Goal: Task Accomplishment & Management: Manage account settings

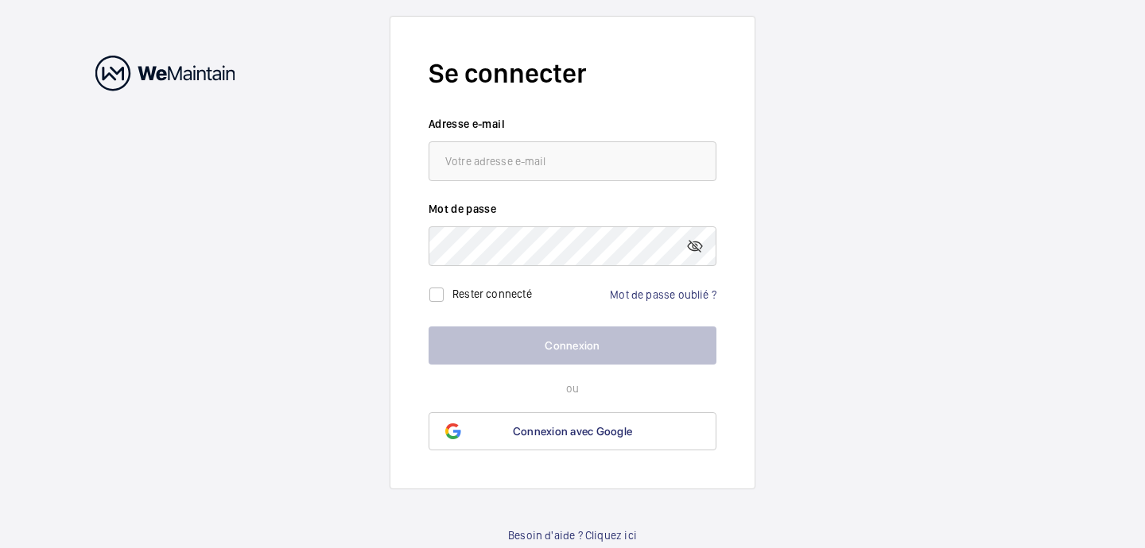
type input "[EMAIL_ADDRESS][DOMAIN_NAME]"
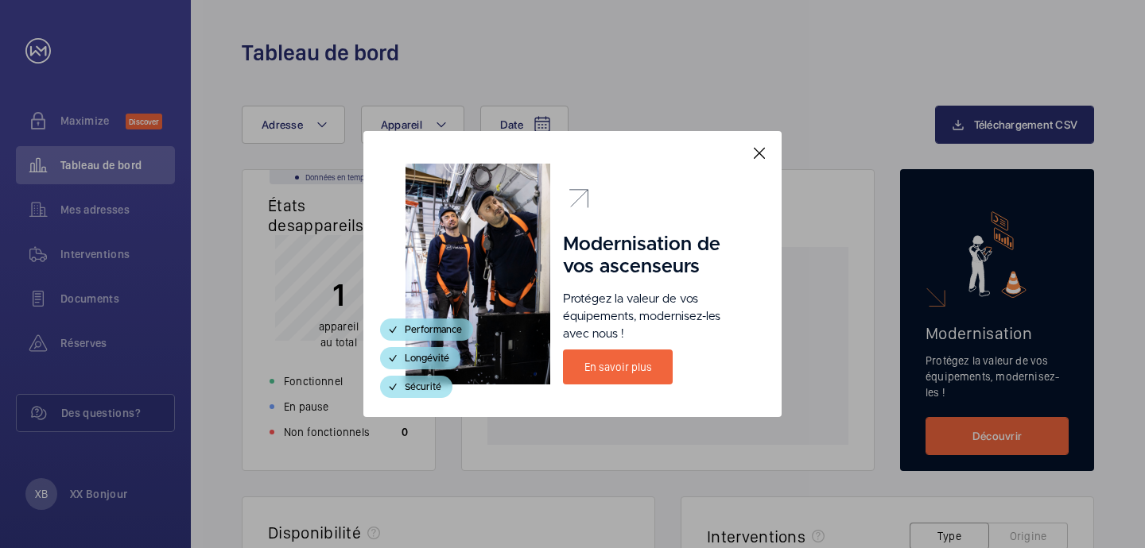
click at [761, 153] on mat-icon at bounding box center [758, 153] width 19 height 19
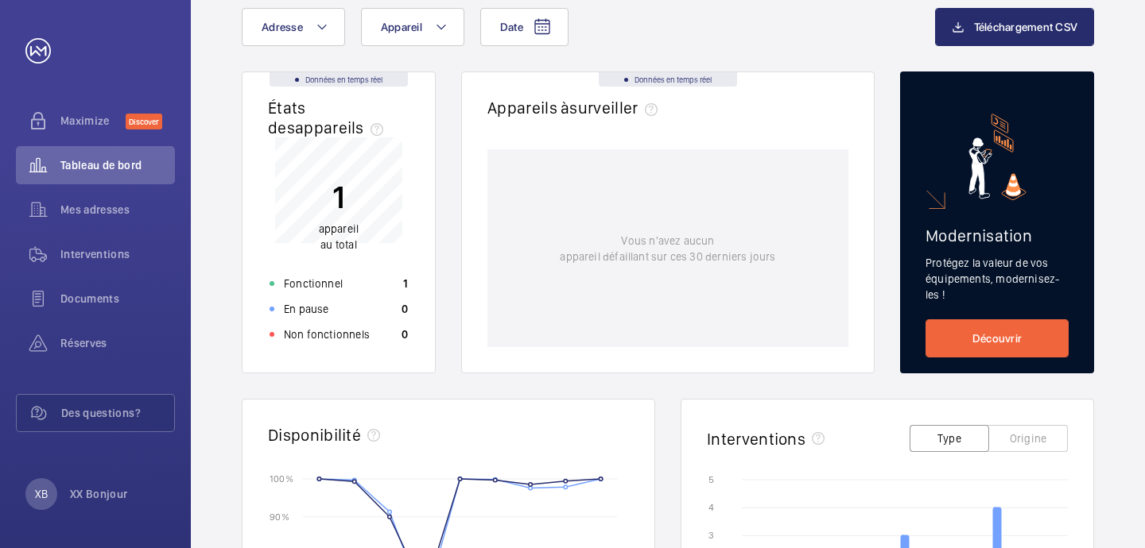
scroll to position [308, 0]
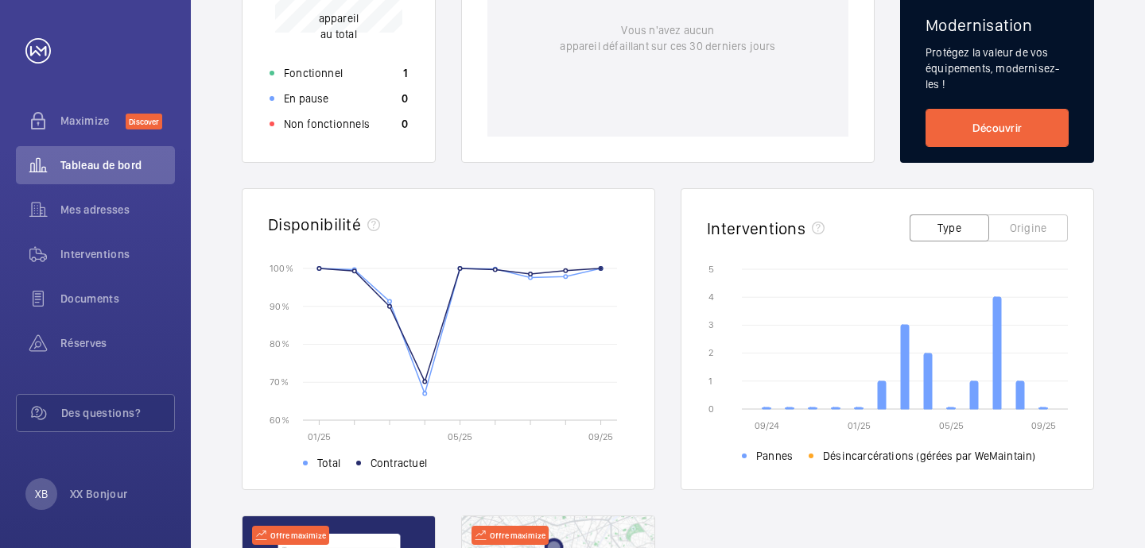
click at [1038, 411] on icon "09/24 01/25 05/25 09/25 0 0 1 1 2 2 3 3 4 4 5 5 Pannes Désincarcérations (gérée…" at bounding box center [887, 360] width 361 height 199
click at [1040, 408] on icon at bounding box center [1043, 409] width 8 height 2
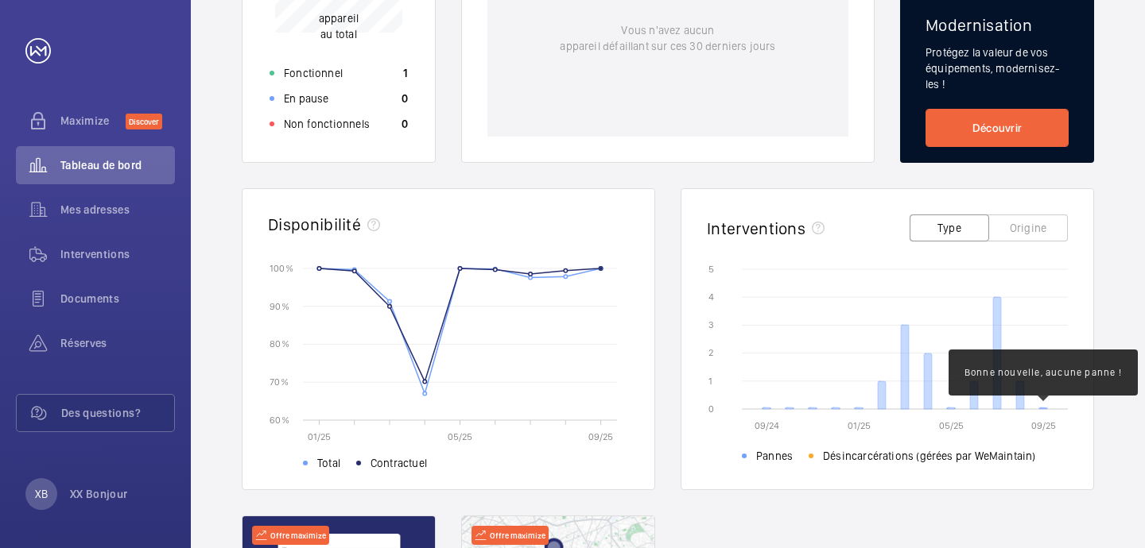
click at [1043, 409] on icon at bounding box center [1043, 409] width 8 height 2
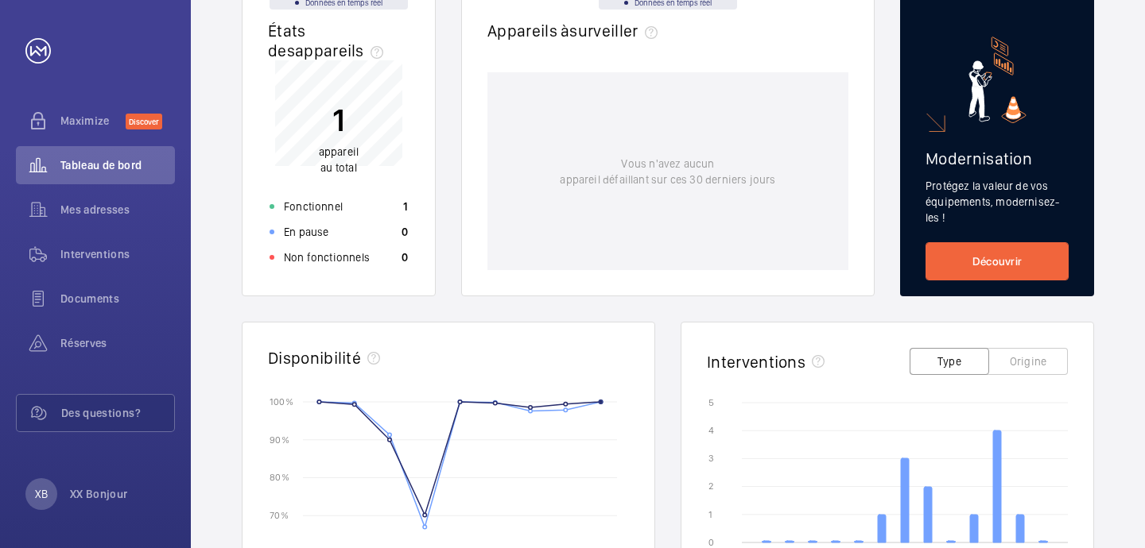
scroll to position [0, 0]
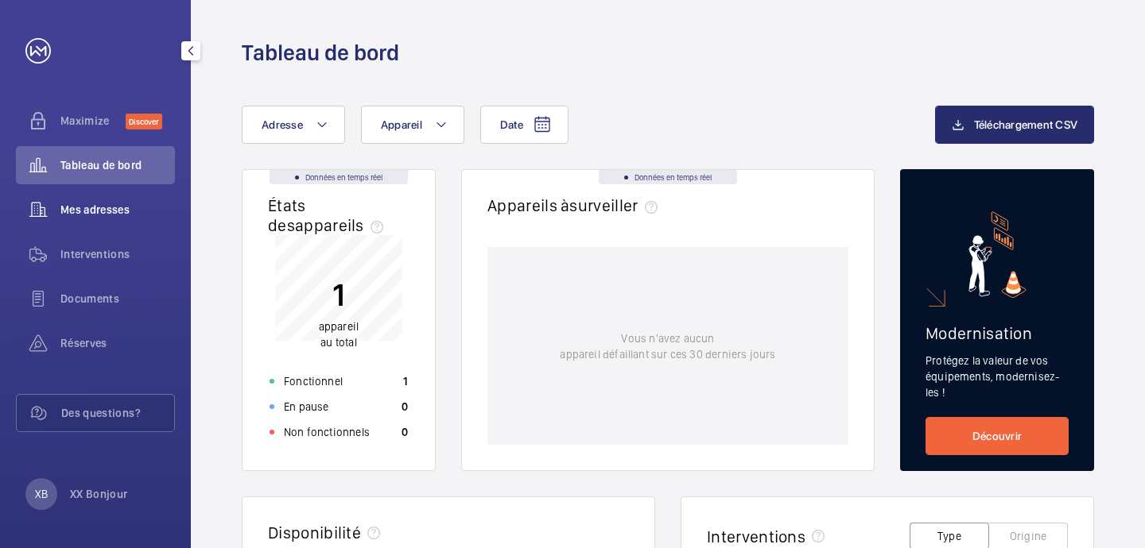
click at [100, 205] on span "Mes adresses" at bounding box center [117, 210] width 114 height 16
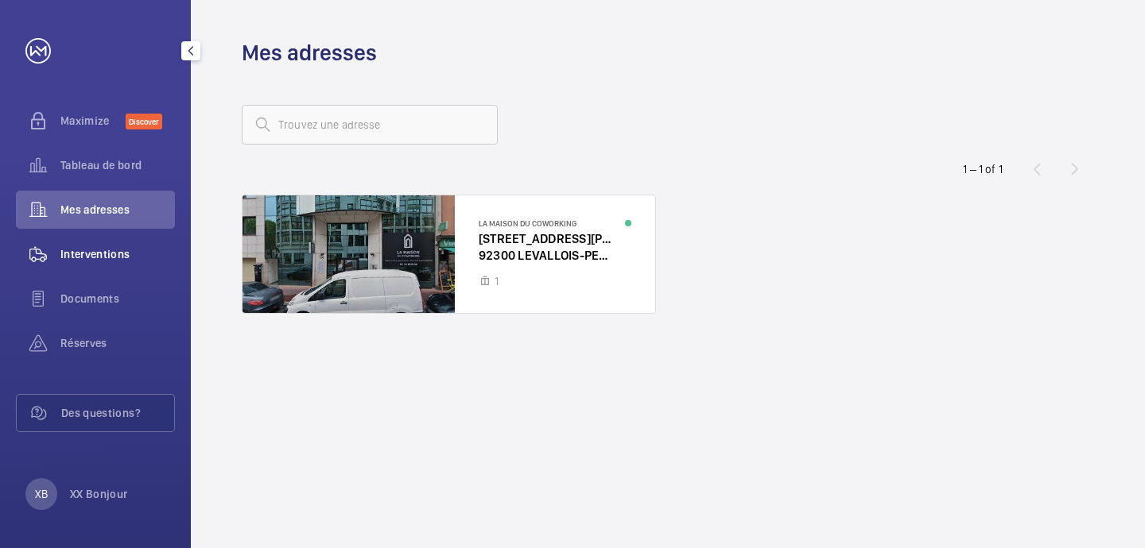
click at [108, 263] on div "Interventions" at bounding box center [95, 254] width 159 height 38
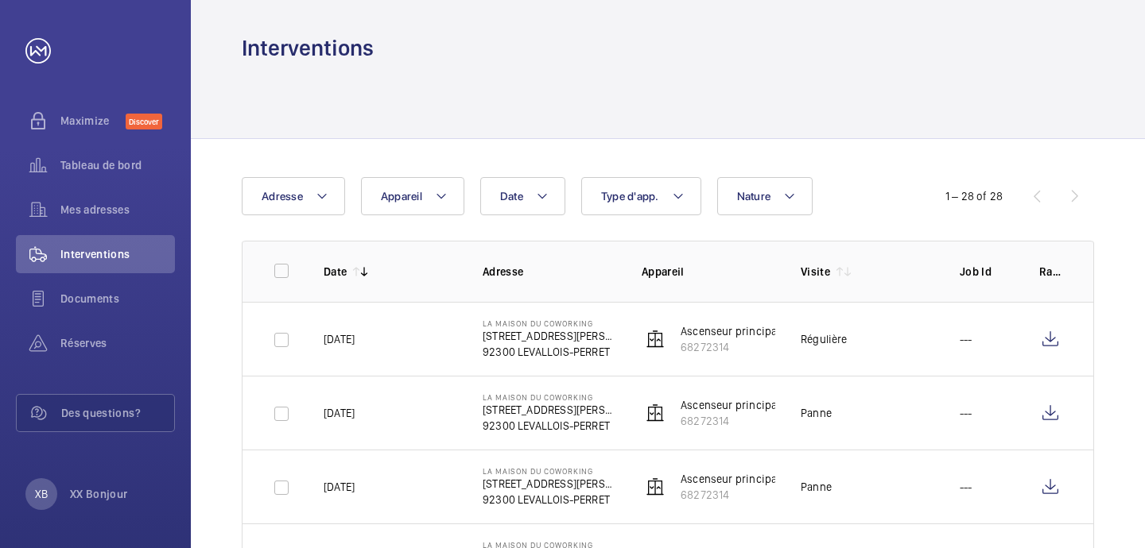
scroll to position [6, 0]
click at [529, 413] on p "[STREET_ADDRESS][PERSON_NAME]" at bounding box center [549, 409] width 134 height 16
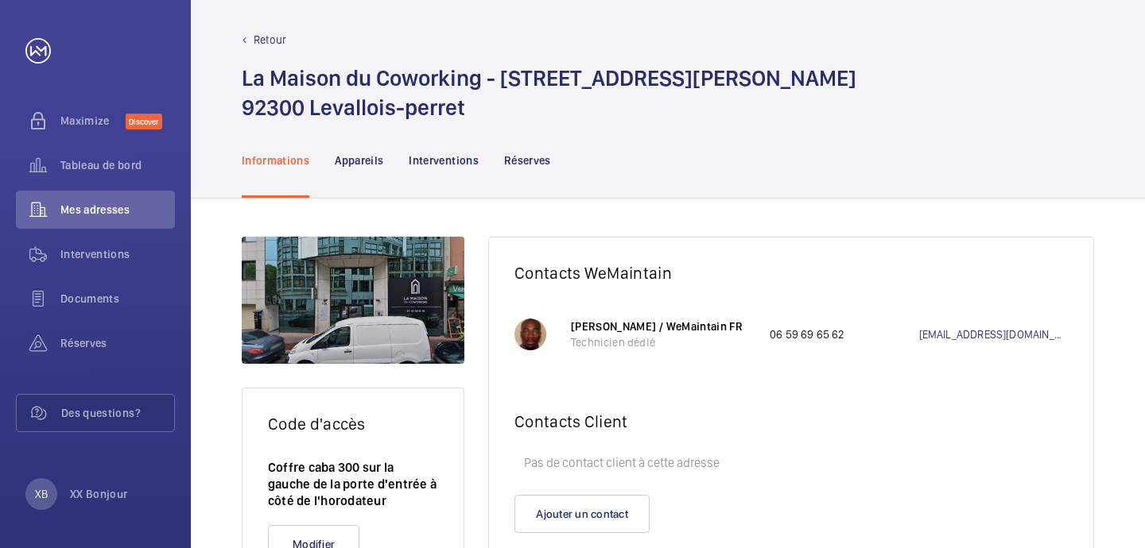
scroll to position [86, 0]
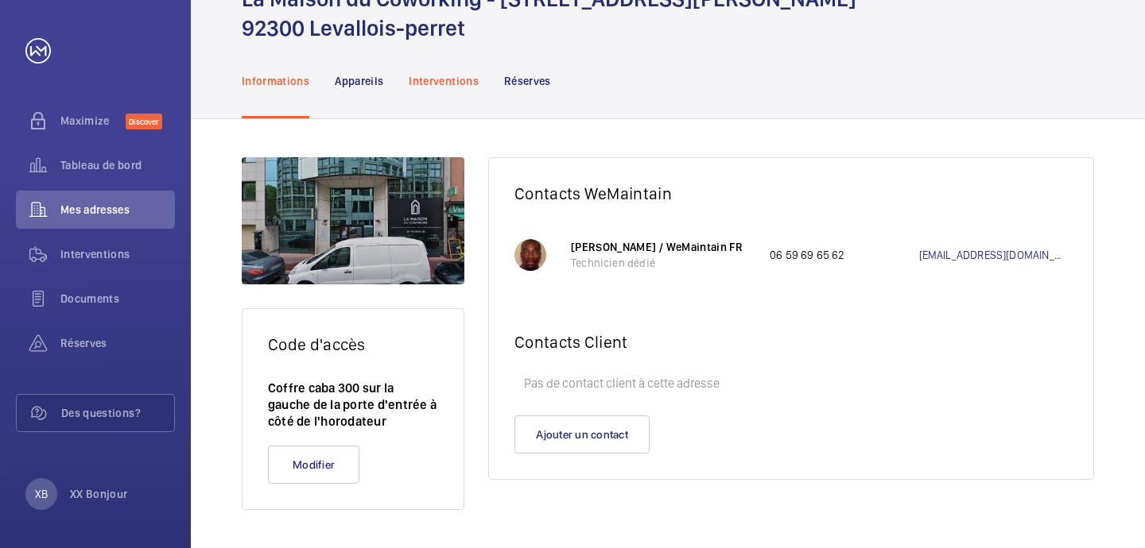
click at [413, 87] on p "Interventions" at bounding box center [444, 81] width 70 height 16
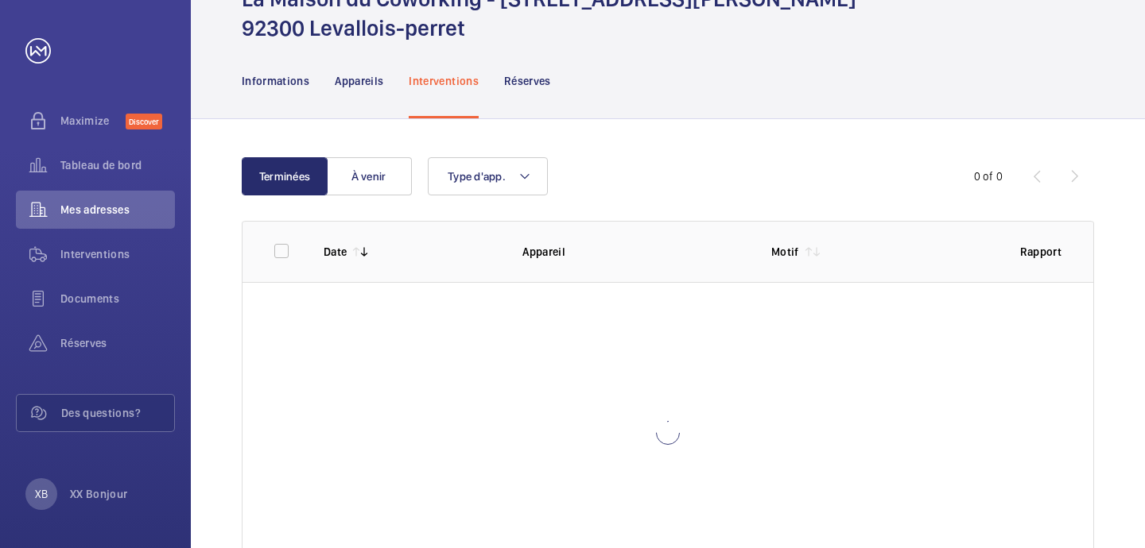
scroll to position [86, 0]
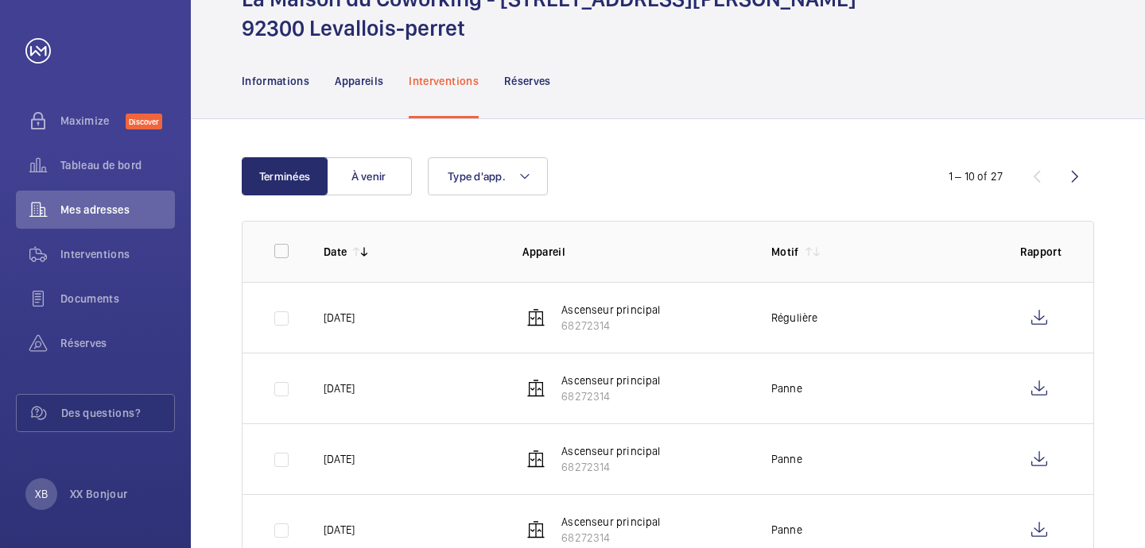
click at [647, 317] on p "Ascenseur principal" at bounding box center [610, 310] width 99 height 16
click at [645, 313] on p "Ascenseur principal" at bounding box center [610, 310] width 99 height 16
click at [860, 331] on td "Régulière" at bounding box center [870, 317] width 249 height 71
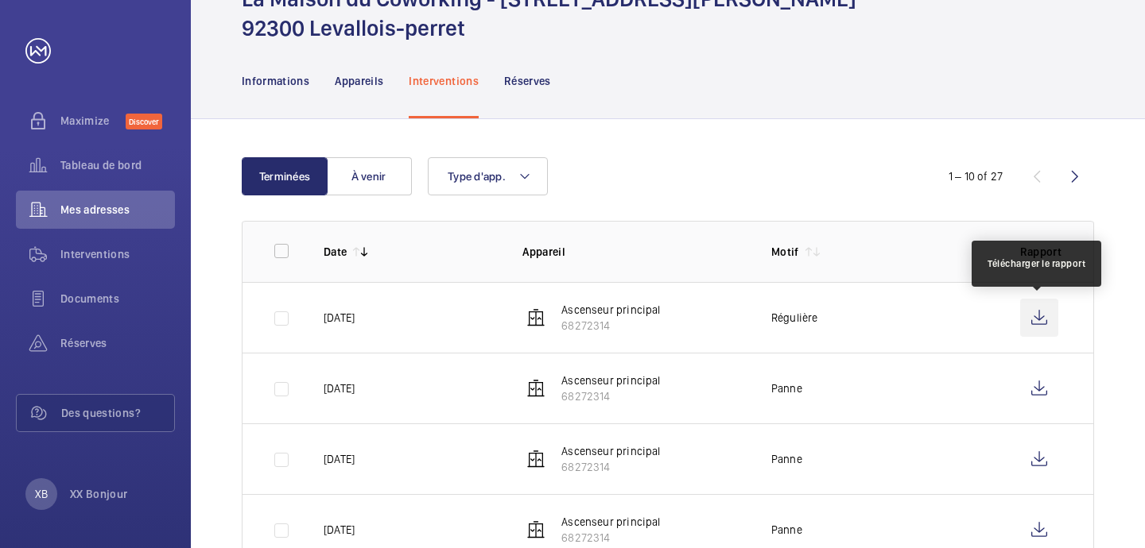
click at [1042, 319] on wm-front-icon-button at bounding box center [1039, 318] width 38 height 38
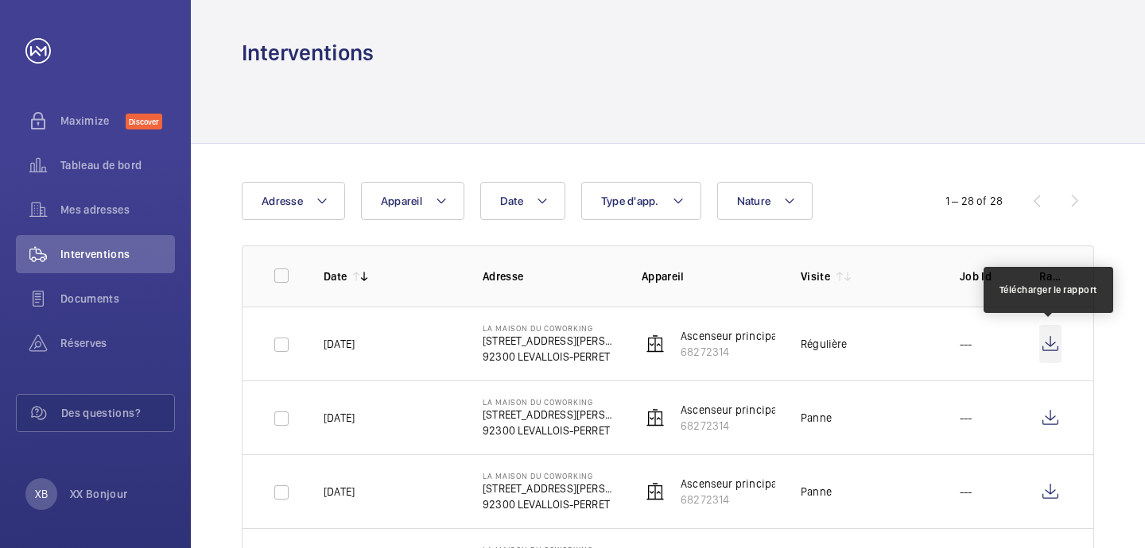
click at [1059, 342] on wm-front-icon-button at bounding box center [1050, 344] width 22 height 38
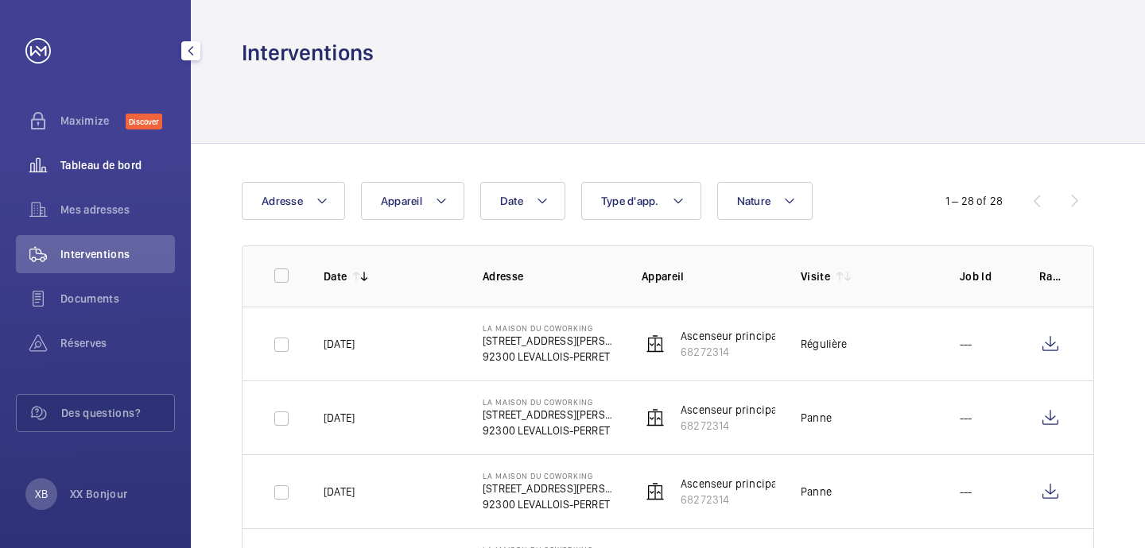
click at [124, 164] on span "Tableau de bord" at bounding box center [117, 165] width 114 height 16
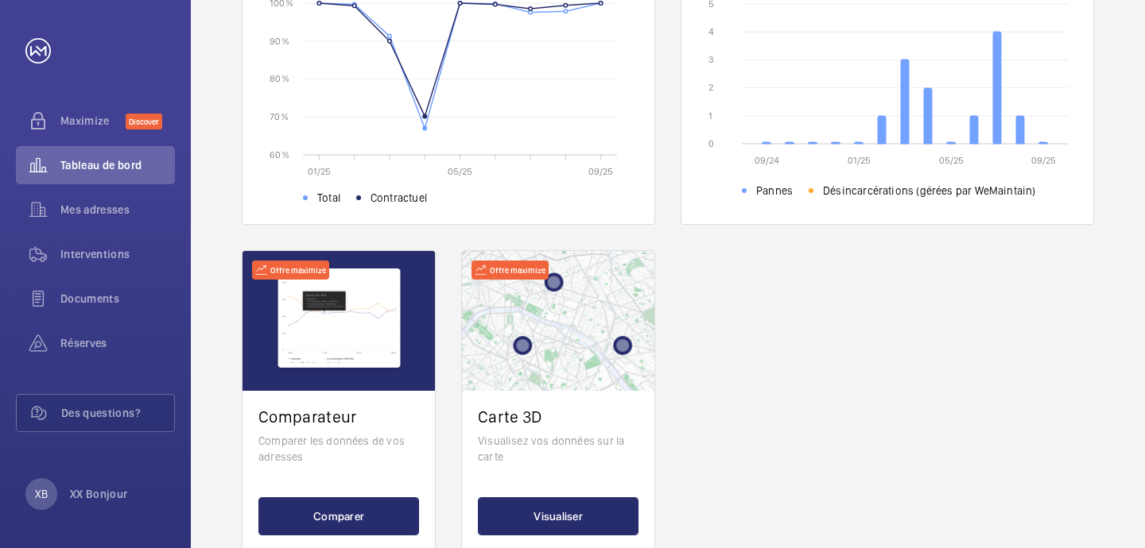
scroll to position [616, 0]
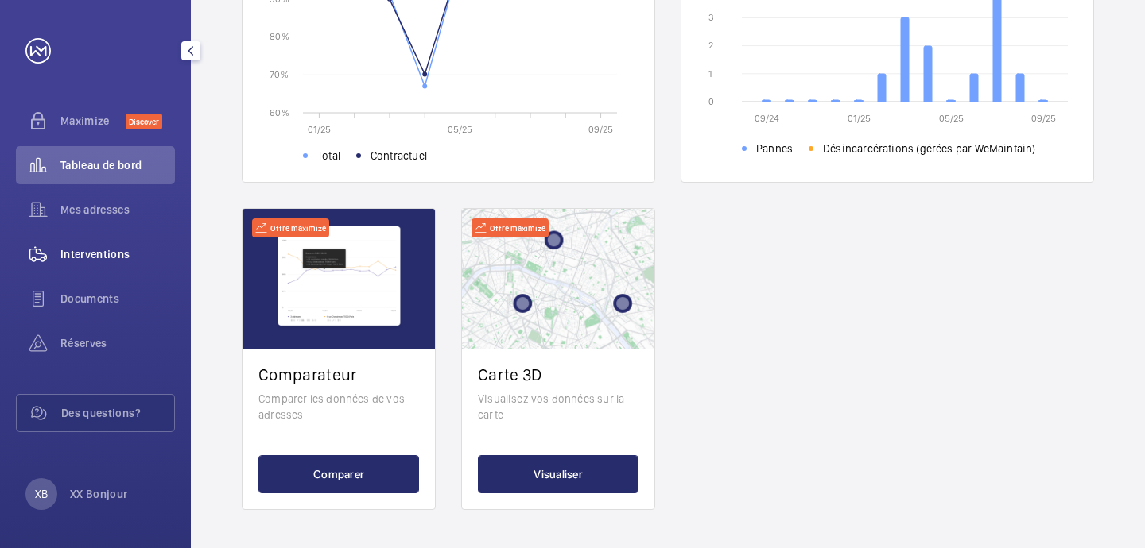
click at [111, 262] on div "Interventions" at bounding box center [95, 254] width 159 height 38
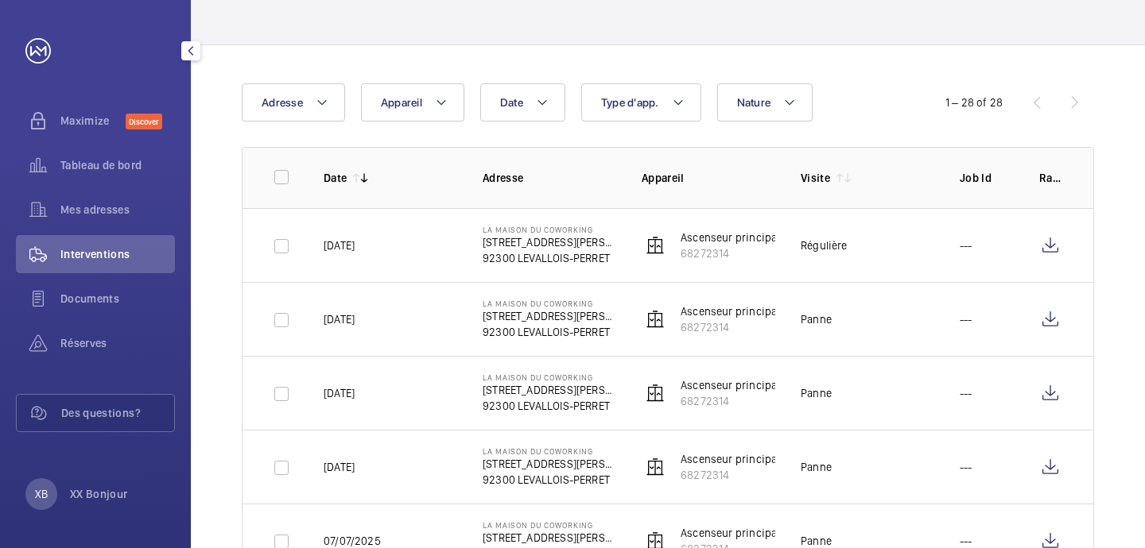
scroll to position [616, 0]
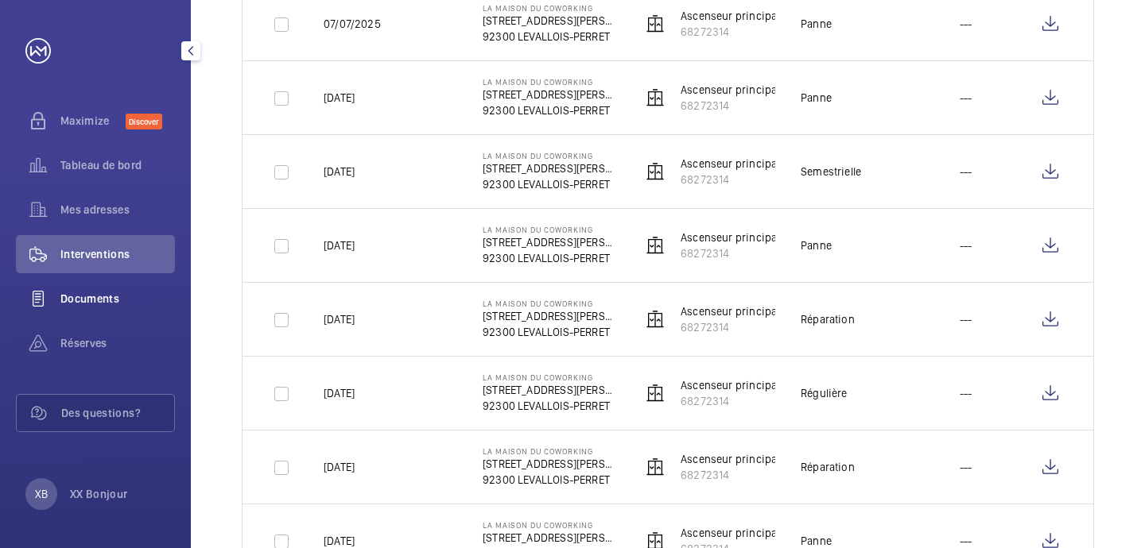
click at [107, 291] on span "Documents" at bounding box center [117, 299] width 114 height 16
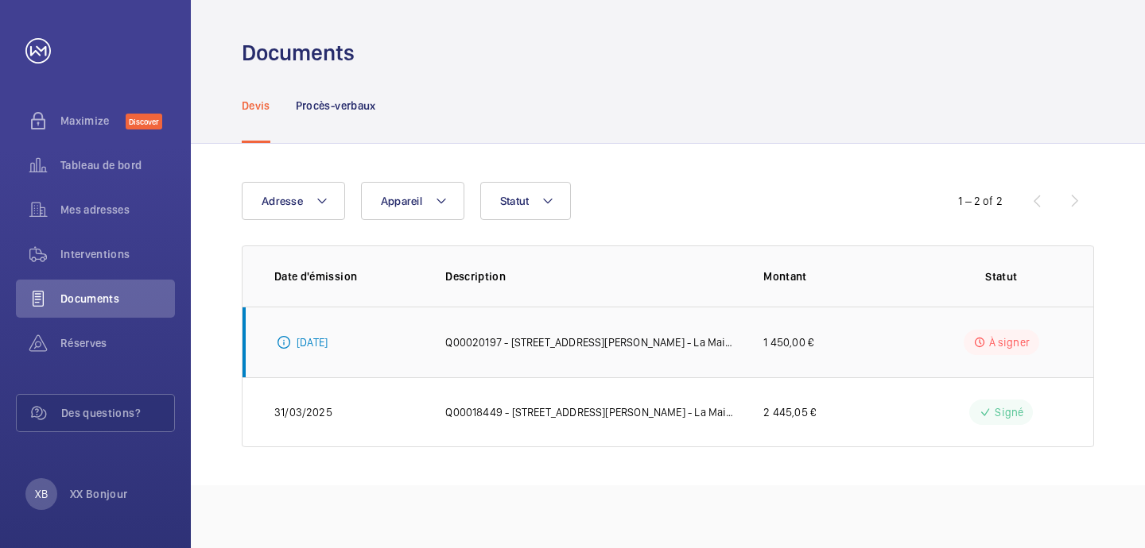
click at [587, 351] on td "Q00020197 - 140 Rue Victor Hugo - La Maison du Coworking" at bounding box center [579, 342] width 318 height 71
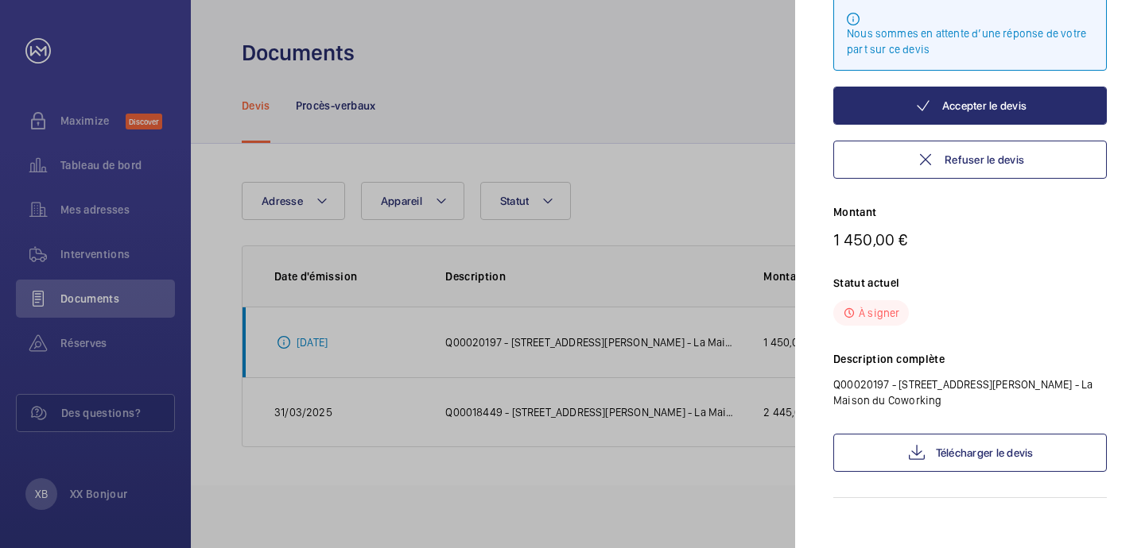
scroll to position [149, 0]
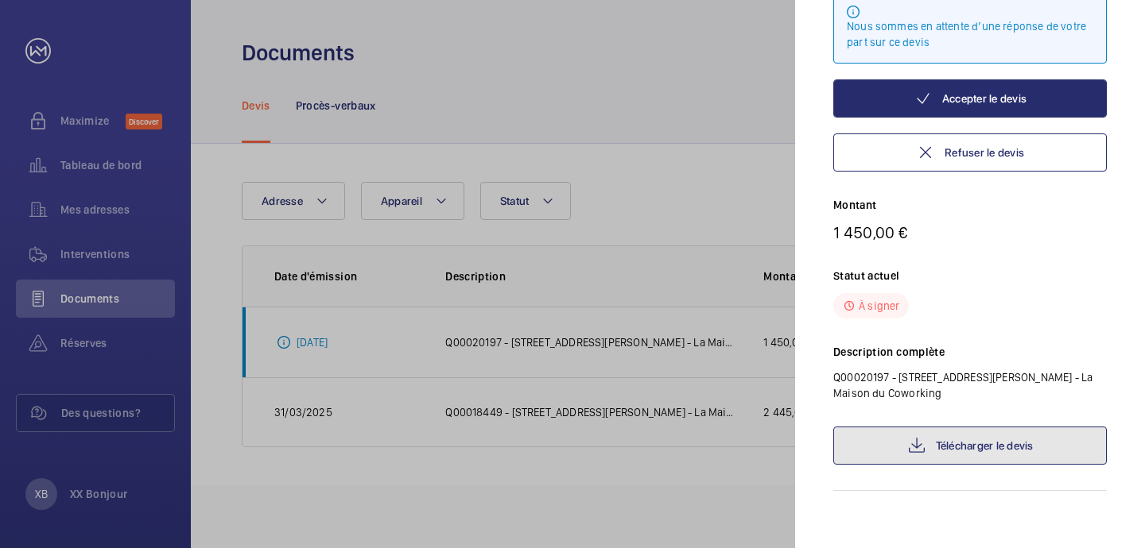
click at [1005, 451] on link "Télécharger le devis" at bounding box center [969, 446] width 273 height 38
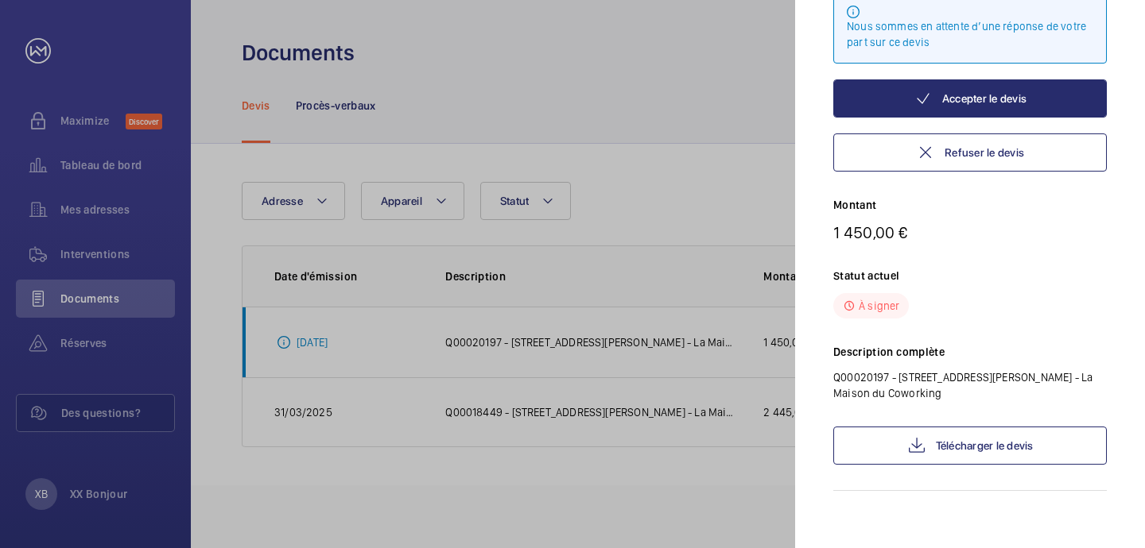
click at [540, 227] on div at bounding box center [572, 274] width 1145 height 548
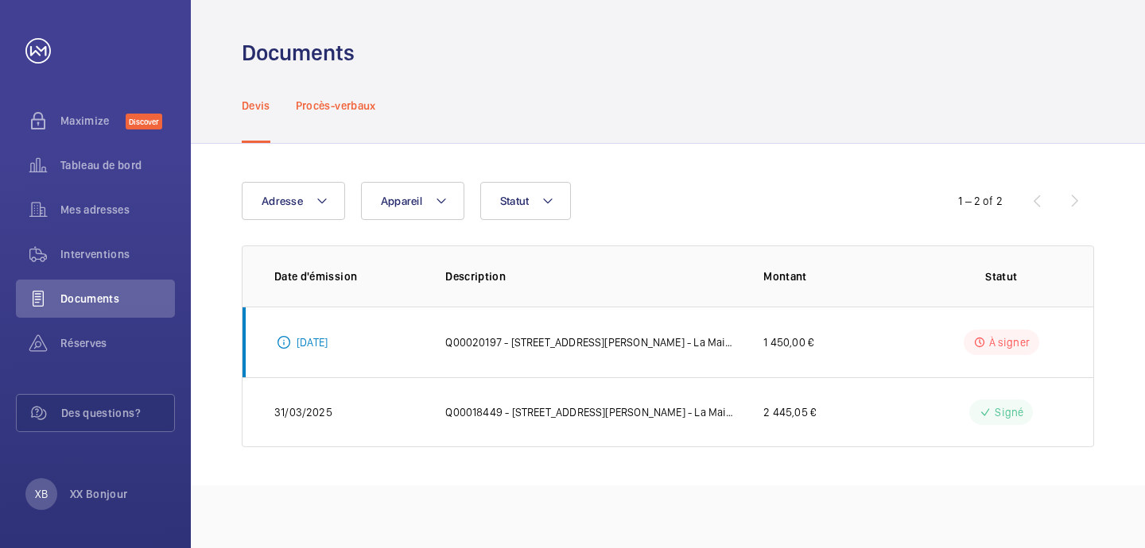
click at [343, 123] on div "Procès-verbaux" at bounding box center [336, 106] width 80 height 76
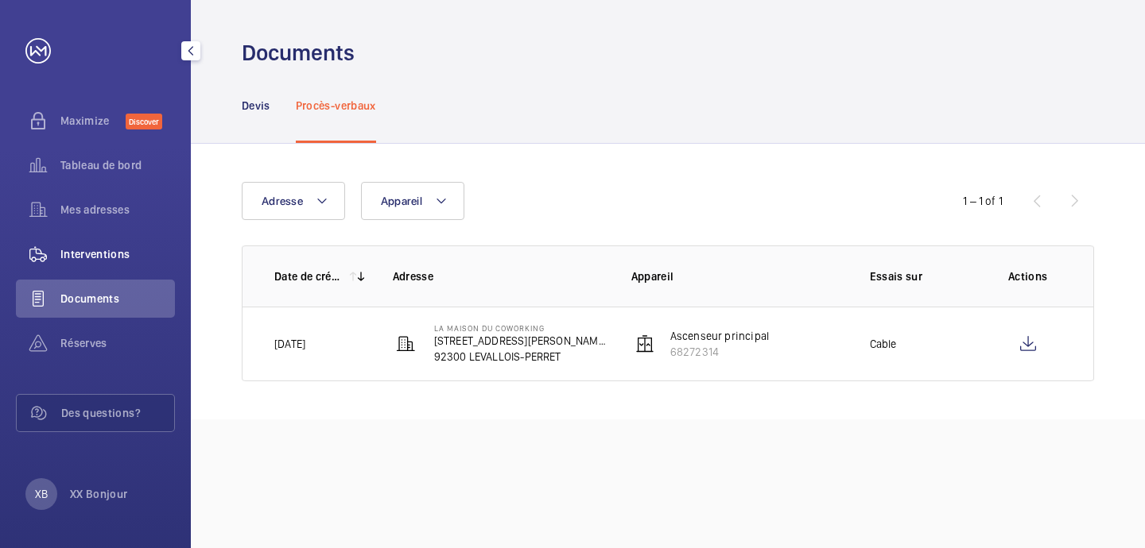
click at [130, 246] on span "Interventions" at bounding box center [117, 254] width 114 height 16
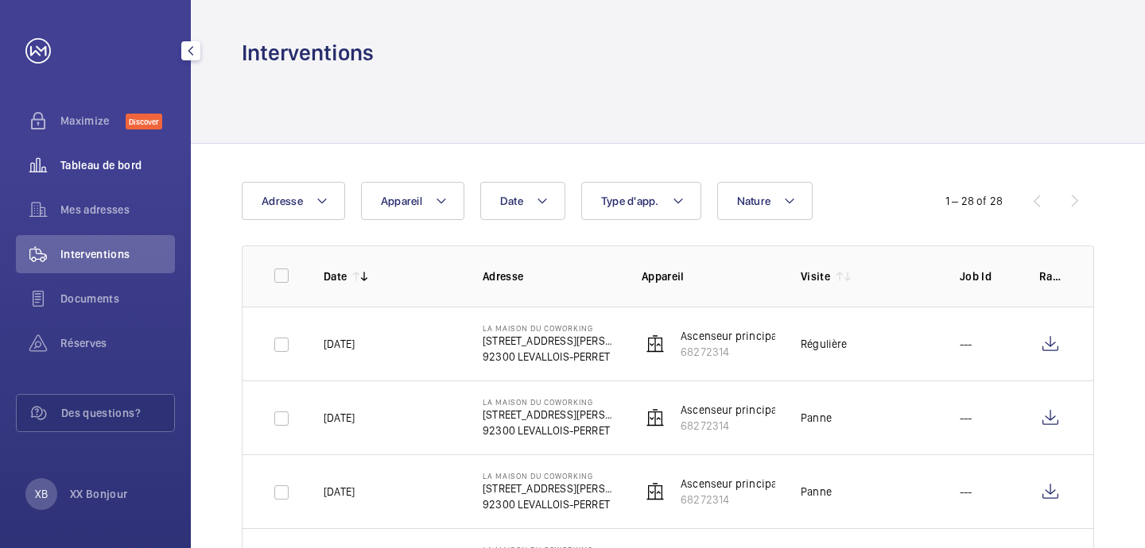
click at [137, 168] on span "Tableau de bord" at bounding box center [117, 165] width 114 height 16
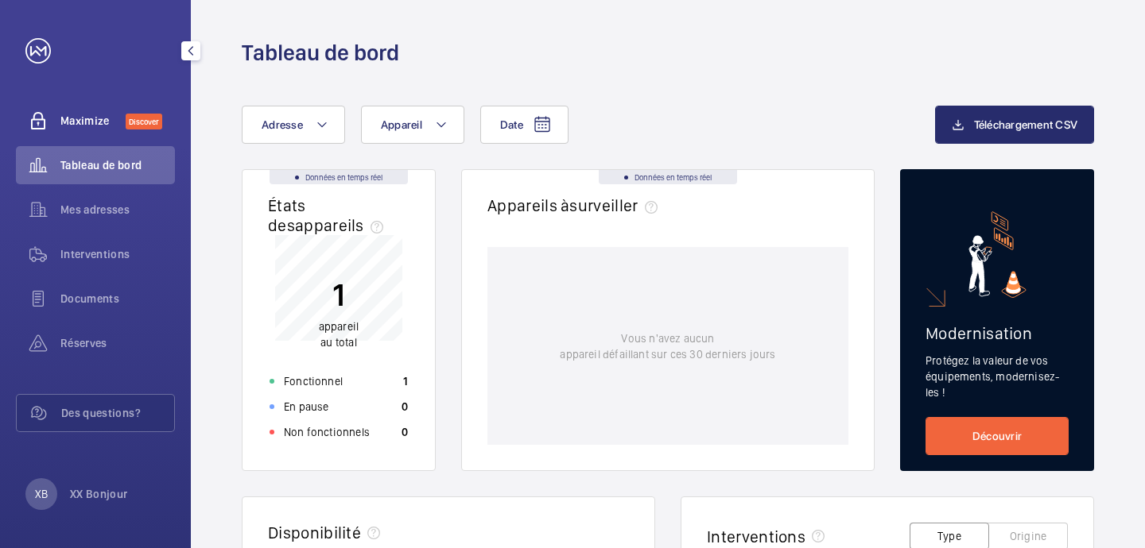
click at [81, 125] on span "Maximize" at bounding box center [92, 121] width 65 height 16
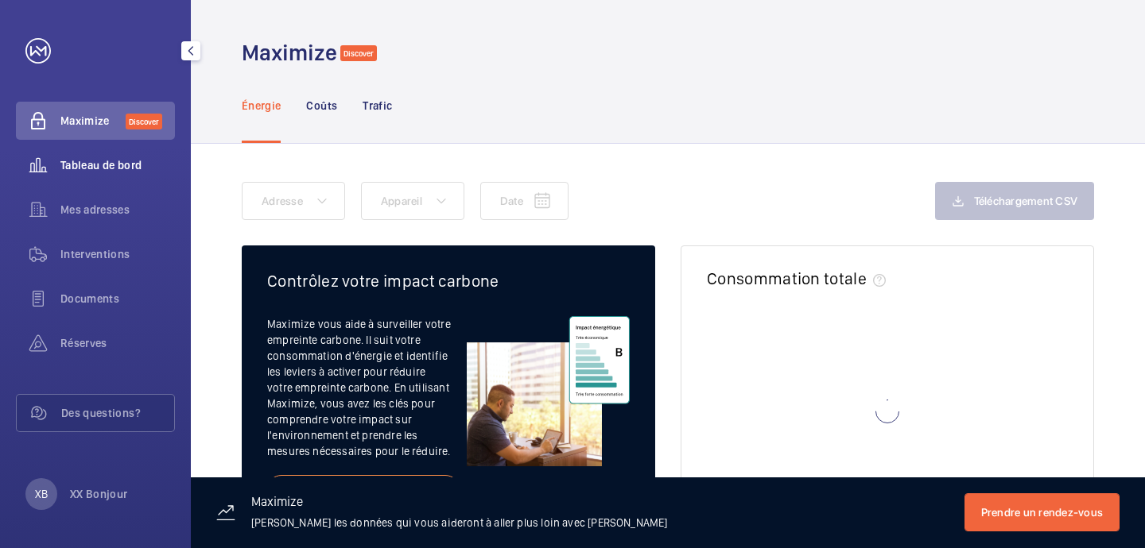
click at [81, 163] on span "Tableau de bord" at bounding box center [117, 165] width 114 height 16
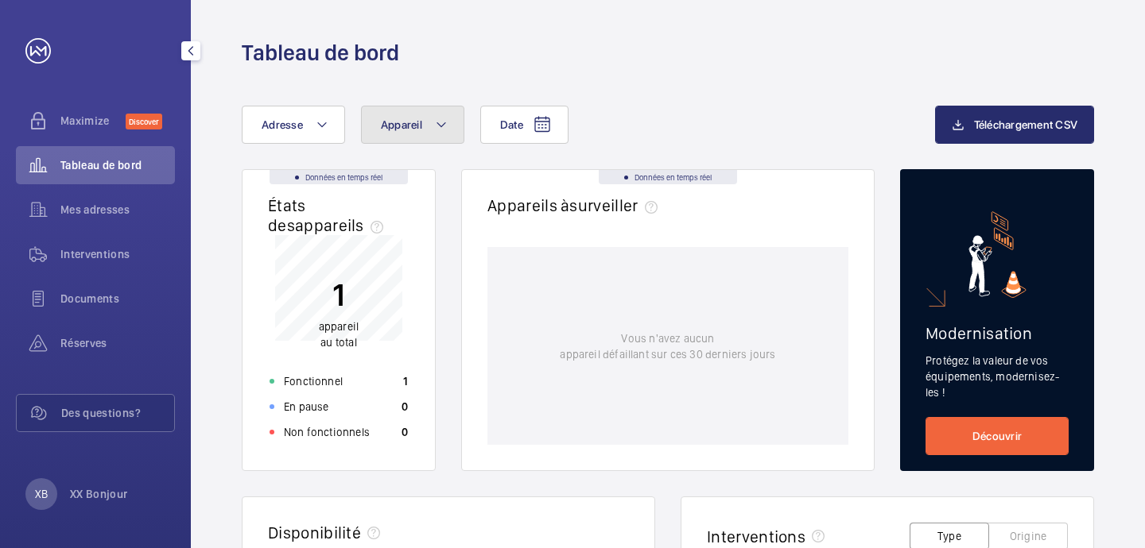
click at [405, 128] on span "Appareil" at bounding box center [401, 124] width 41 height 13
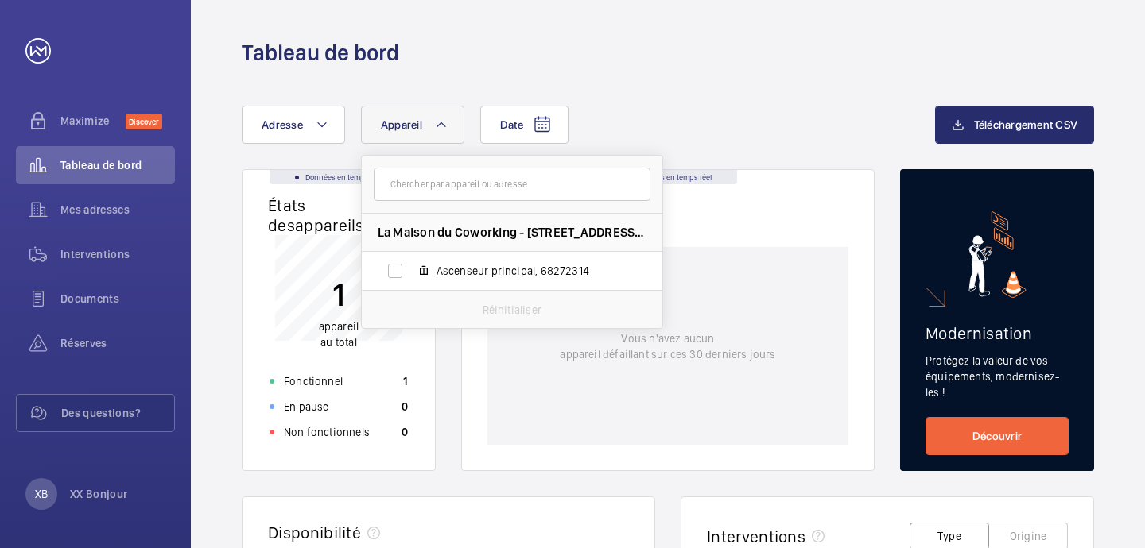
click at [405, 128] on span "Appareil" at bounding box center [401, 124] width 41 height 13
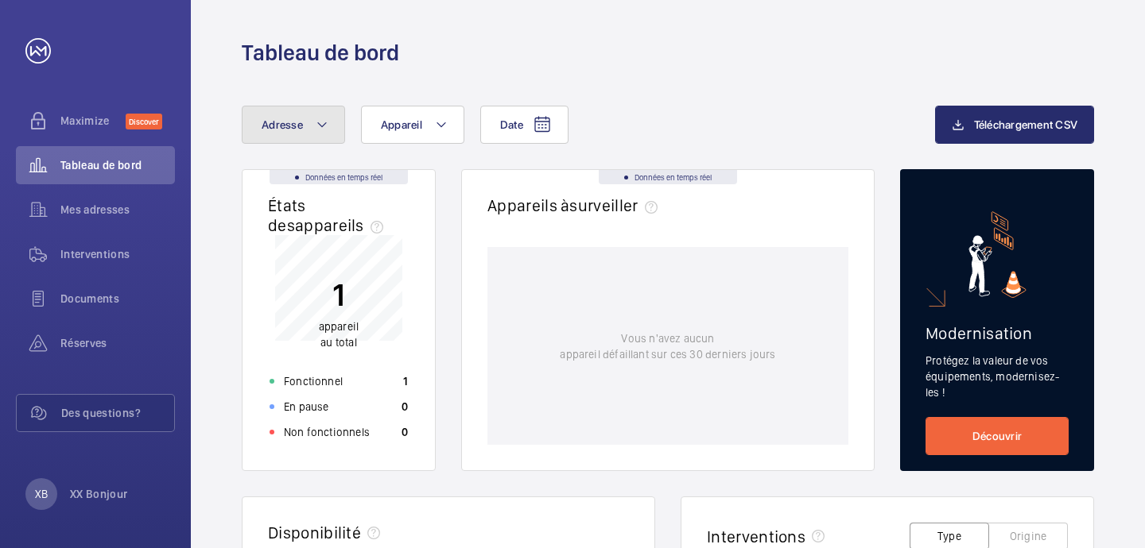
click at [266, 128] on span "Adresse" at bounding box center [281, 124] width 41 height 13
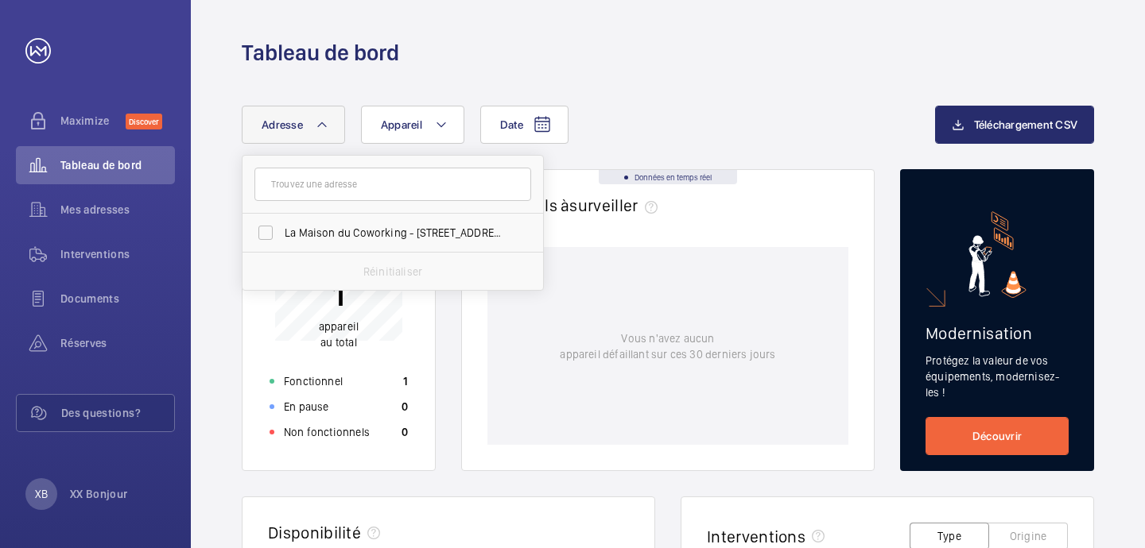
click at [266, 128] on span "Adresse" at bounding box center [281, 124] width 41 height 13
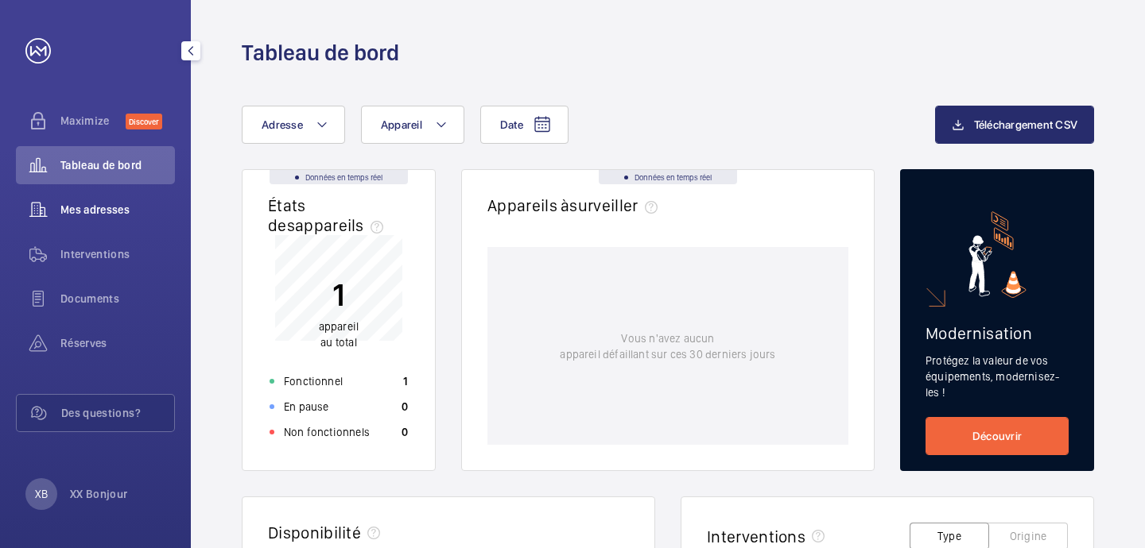
click at [157, 207] on span "Mes adresses" at bounding box center [117, 210] width 114 height 16
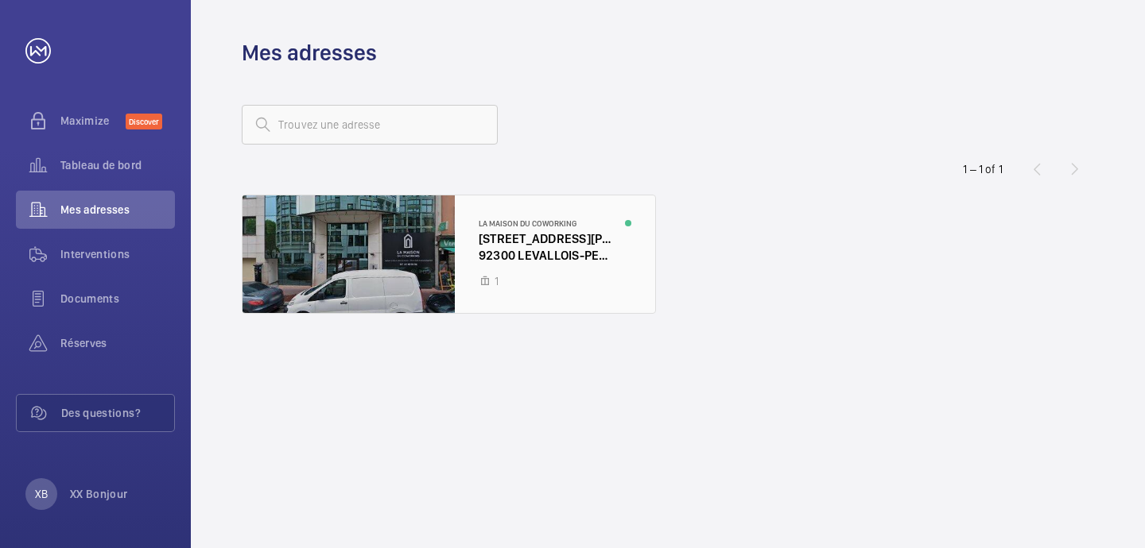
click at [557, 254] on div at bounding box center [448, 255] width 413 height 118
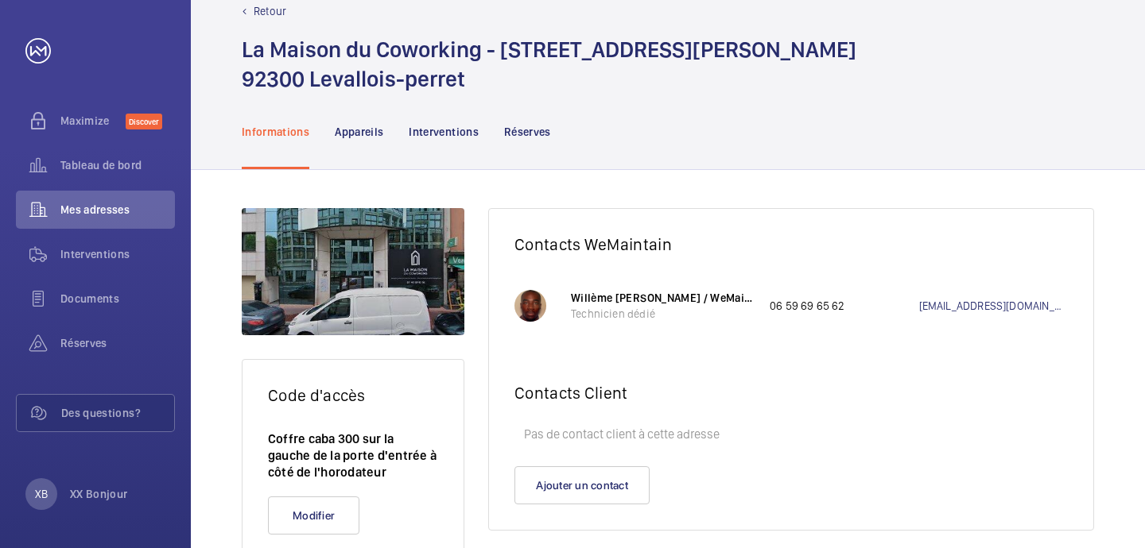
scroll to position [37, 0]
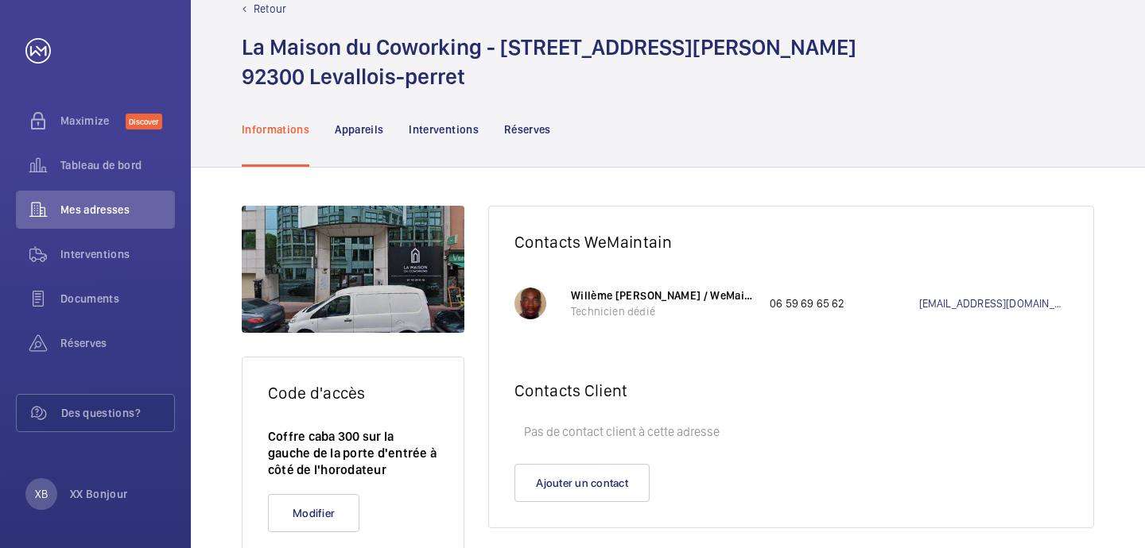
drag, startPoint x: 843, startPoint y: 301, endPoint x: 769, endPoint y: 301, distance: 73.9
click at [769, 301] on p "06 59 69 65 62" at bounding box center [843, 304] width 149 height 16
copy p "06 59 69 65 62"
click at [1032, 393] on h2 "Contacts Client" at bounding box center [790, 391] width 553 height 20
click at [601, 490] on button "Ajouter un contact" at bounding box center [581, 483] width 135 height 38
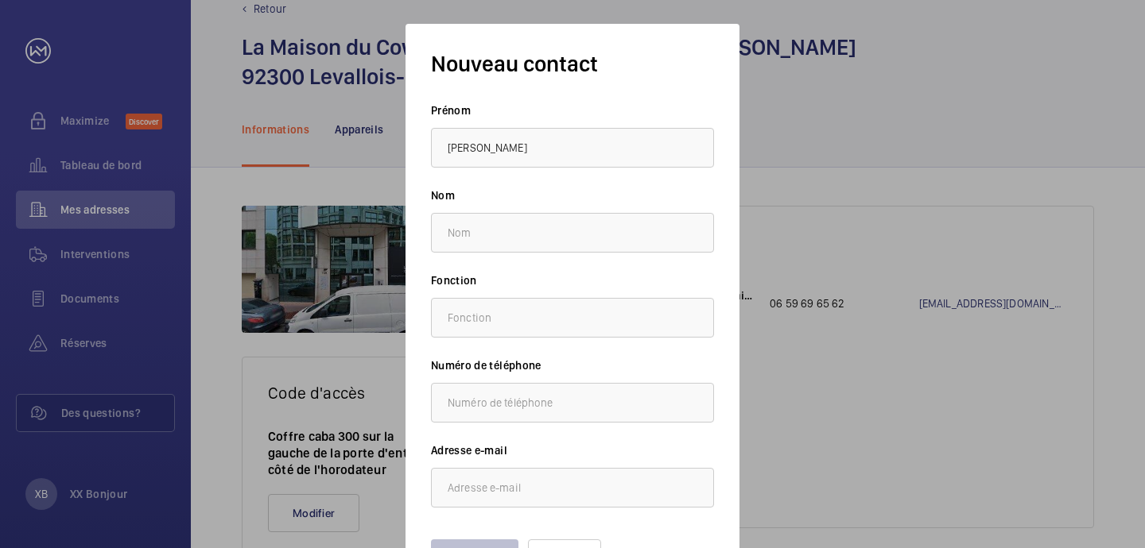
type input "Juliette"
type input "Vernez"
type input "OM"
type input "0636218233"
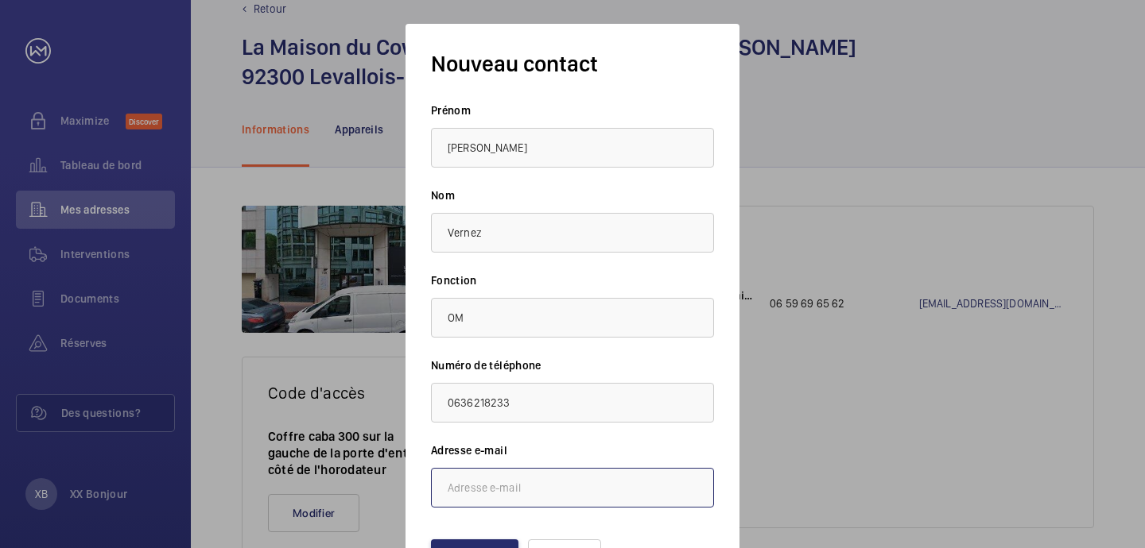
click at [560, 496] on input "email" at bounding box center [572, 488] width 283 height 40
type input "juliette@lamaisonducoworking.fr"
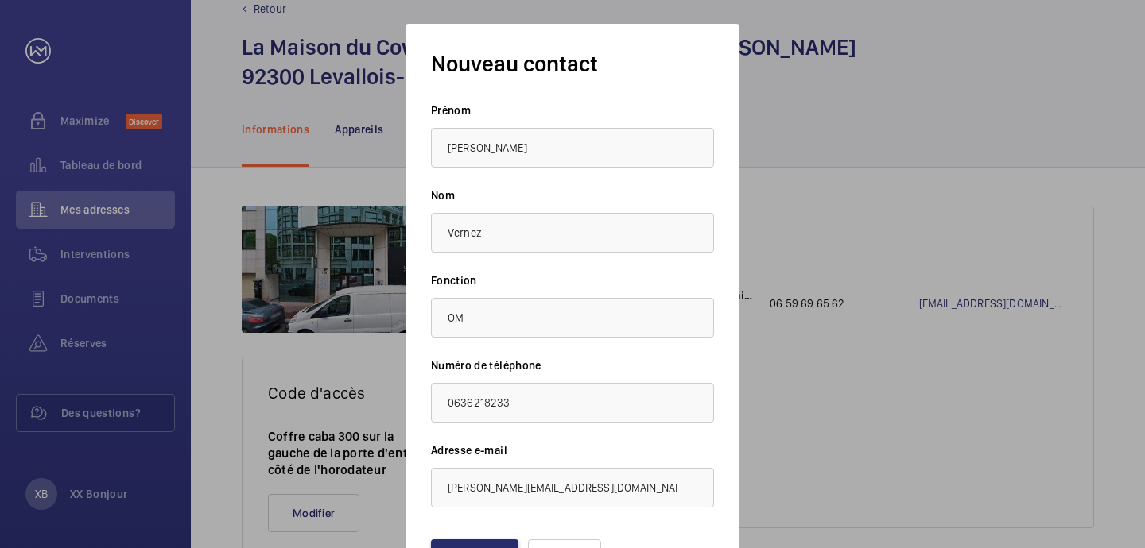
click at [703, 538] on form "Nouveau contact Prénom Juliette Nom Vernez Fonction OM Numéro de téléphone 0636…" at bounding box center [572, 313] width 283 height 529
click at [460, 537] on form "Nouveau contact Prénom Juliette Nom Vernez Fonction OM Numéro de téléphone 0636…" at bounding box center [572, 313] width 283 height 529
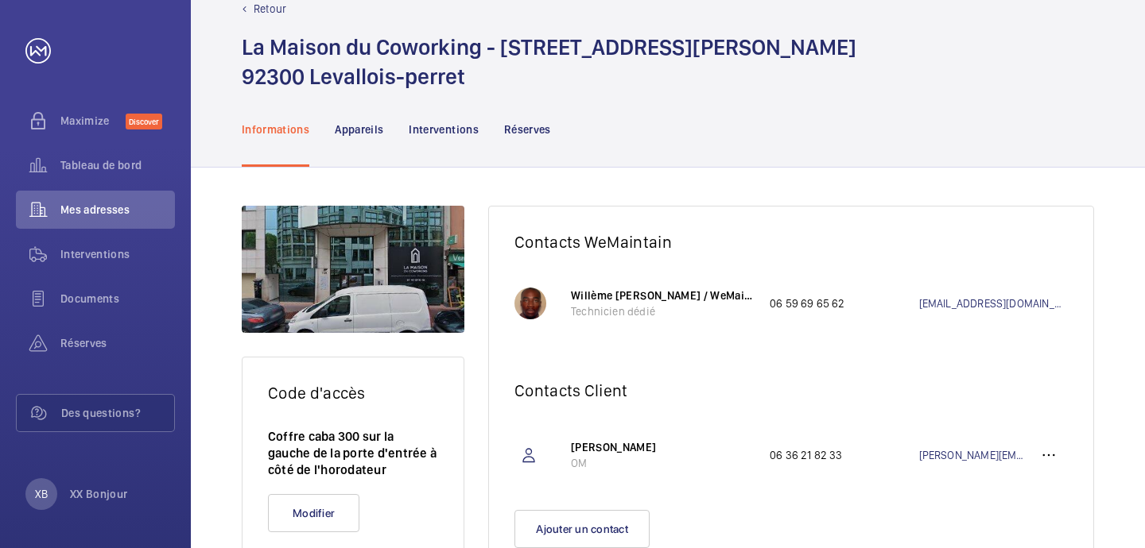
scroll to position [102, 0]
